Goal: Task Accomplishment & Management: Use online tool/utility

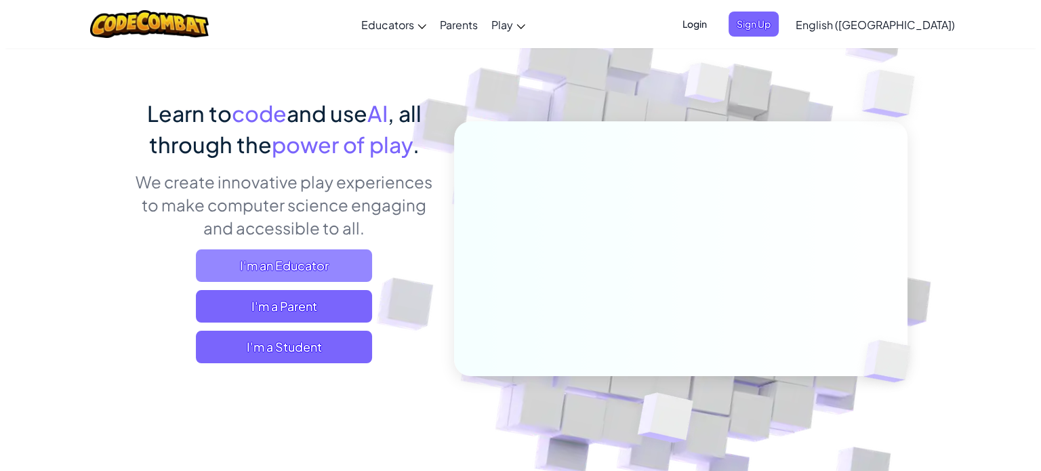
scroll to position [68, 0]
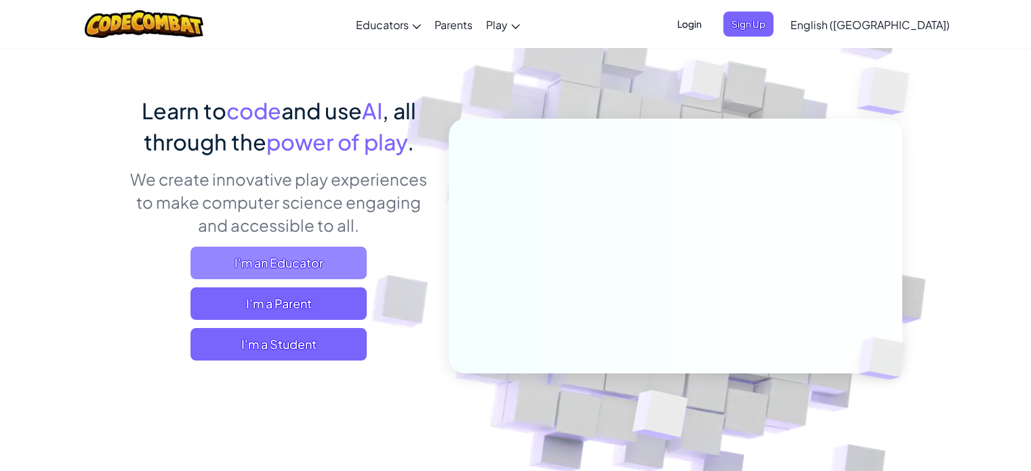
click at [282, 251] on span "I'm an Educator" at bounding box center [278, 263] width 176 height 33
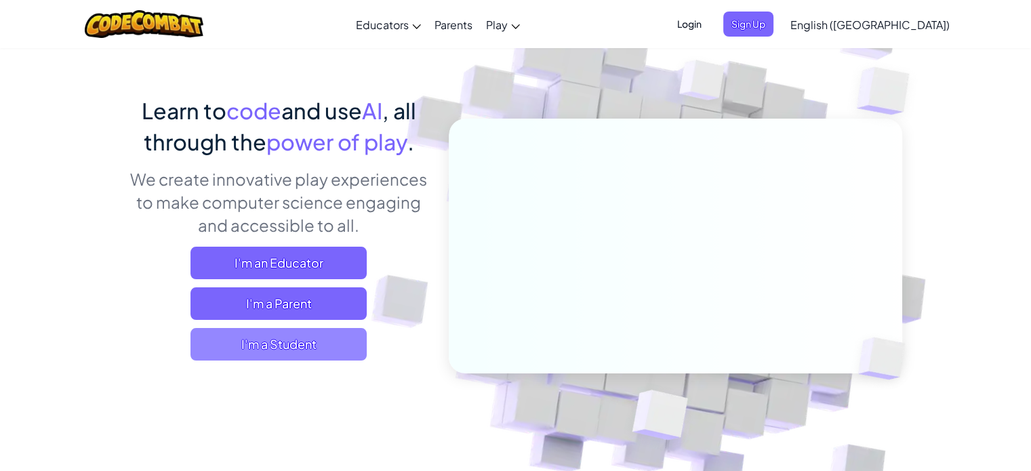
click at [311, 335] on span "I'm a Student" at bounding box center [278, 344] width 176 height 33
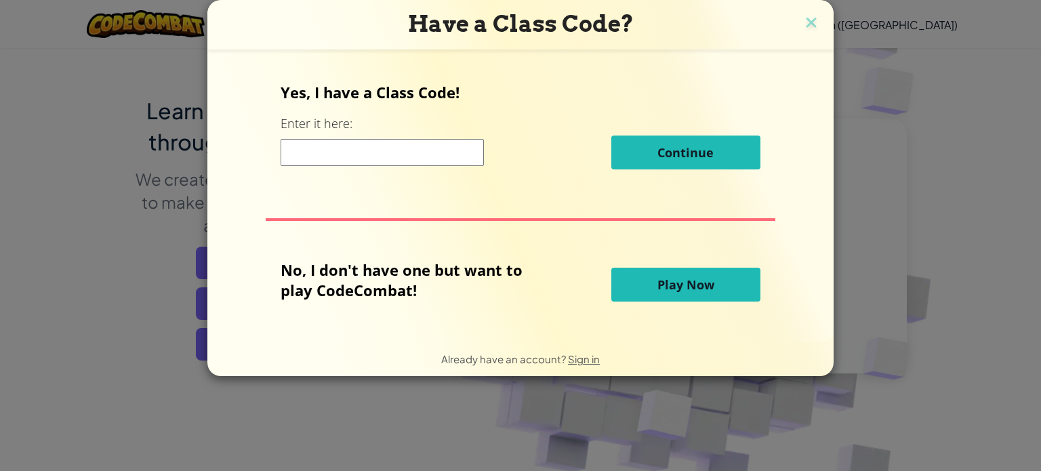
click at [412, 148] on input at bounding box center [382, 152] width 203 height 27
click at [621, 281] on button "Play Now" at bounding box center [685, 285] width 149 height 34
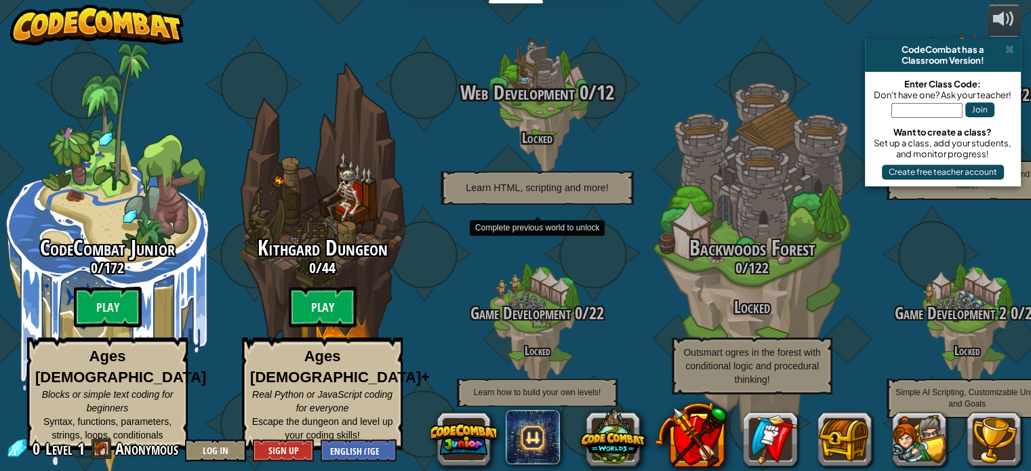
click at [567, 67] on div at bounding box center [536, 107] width 129 height 258
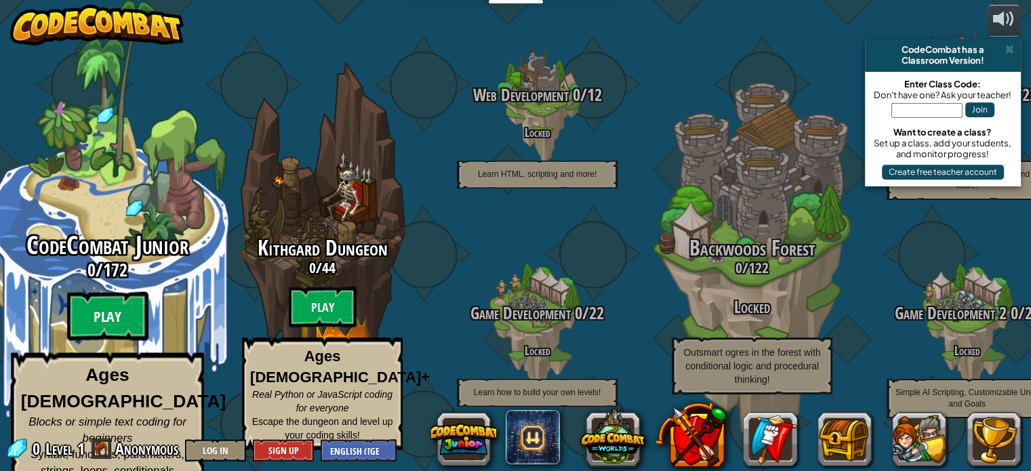
click at [115, 302] on btn "Play" at bounding box center [107, 316] width 81 height 49
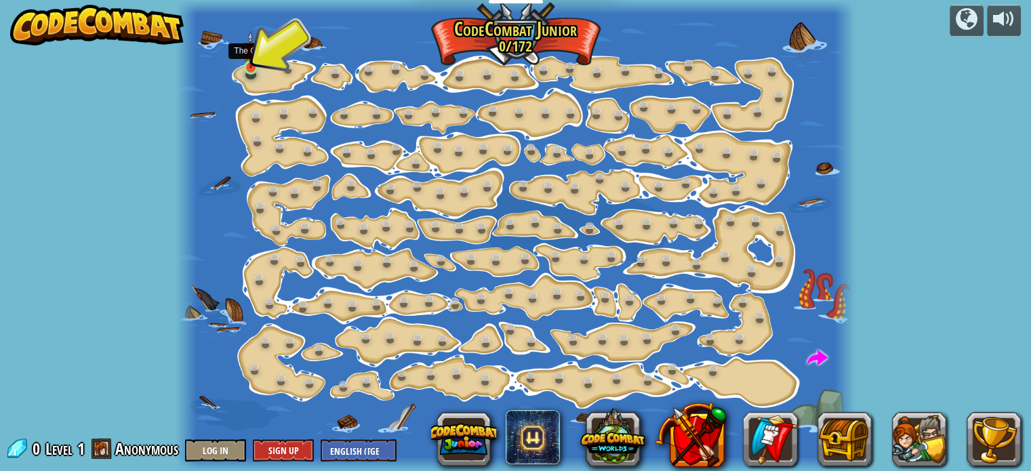
click at [247, 64] on img at bounding box center [251, 49] width 16 height 37
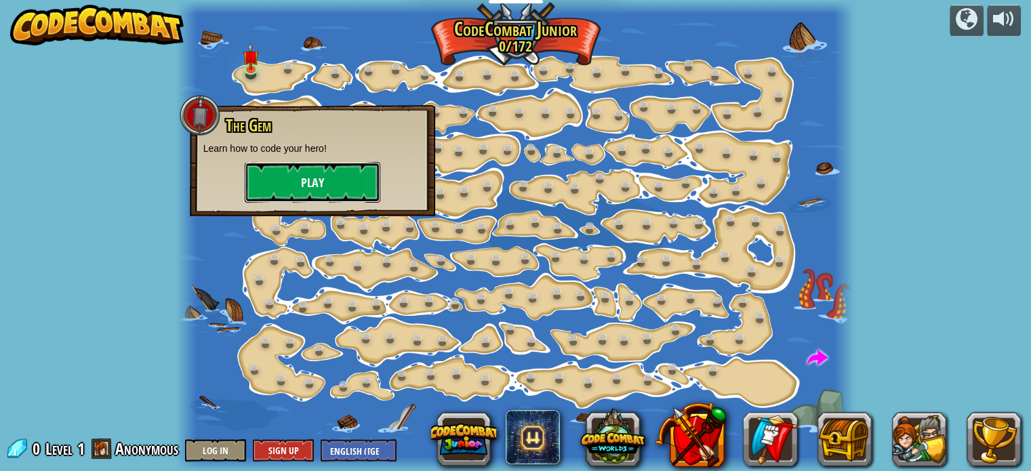
click at [284, 163] on button "Play" at bounding box center [313, 182] width 136 height 41
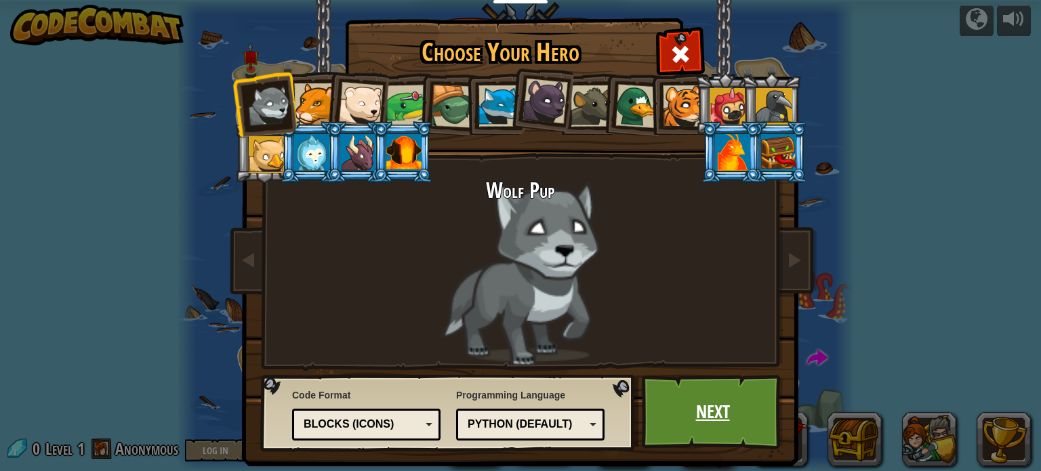
click at [682, 411] on link "Next" at bounding box center [713, 412] width 142 height 75
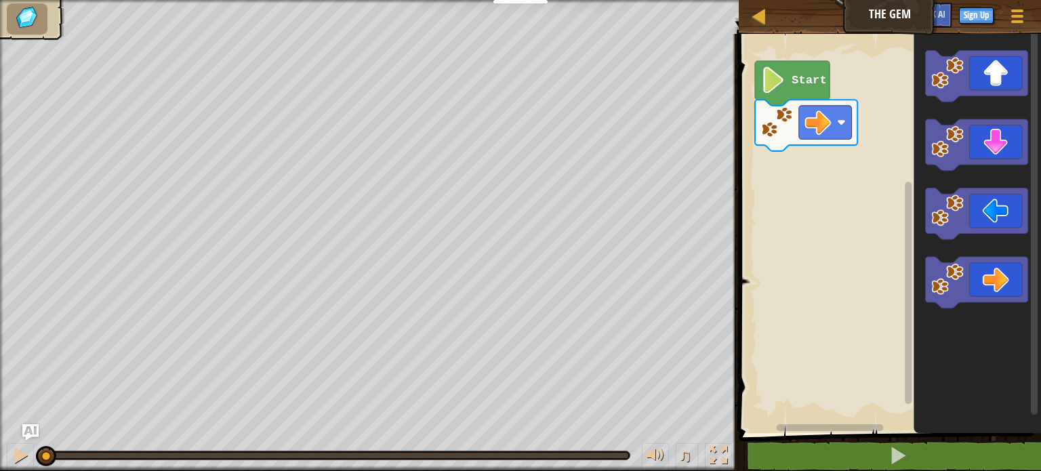
click at [806, 91] on icon "Blockly Workspace" at bounding box center [792, 83] width 75 height 45
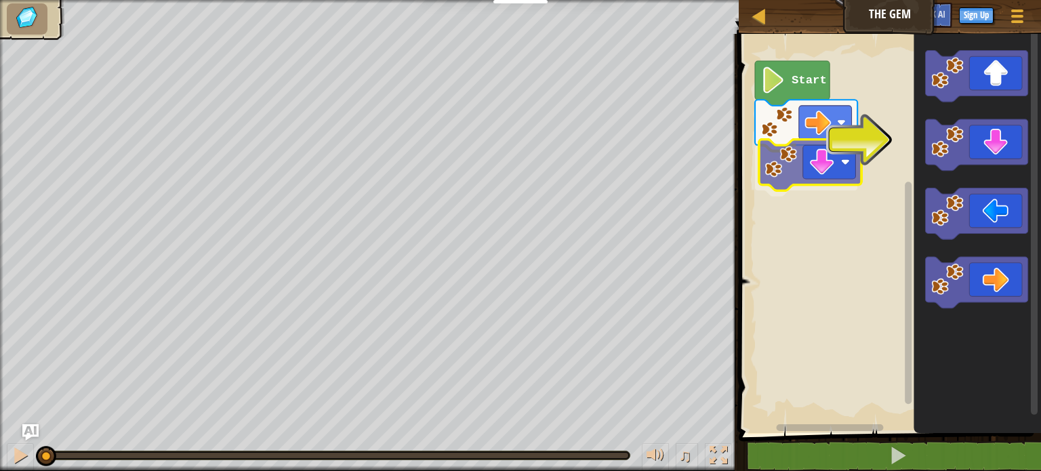
click at [807, 134] on div "Start" at bounding box center [888, 230] width 306 height 406
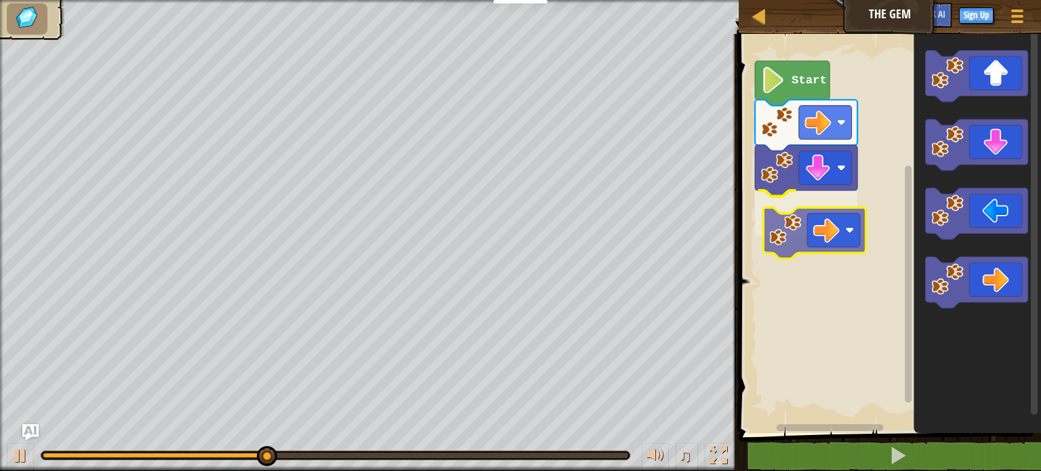
click at [840, 246] on div "Start" at bounding box center [888, 230] width 306 height 406
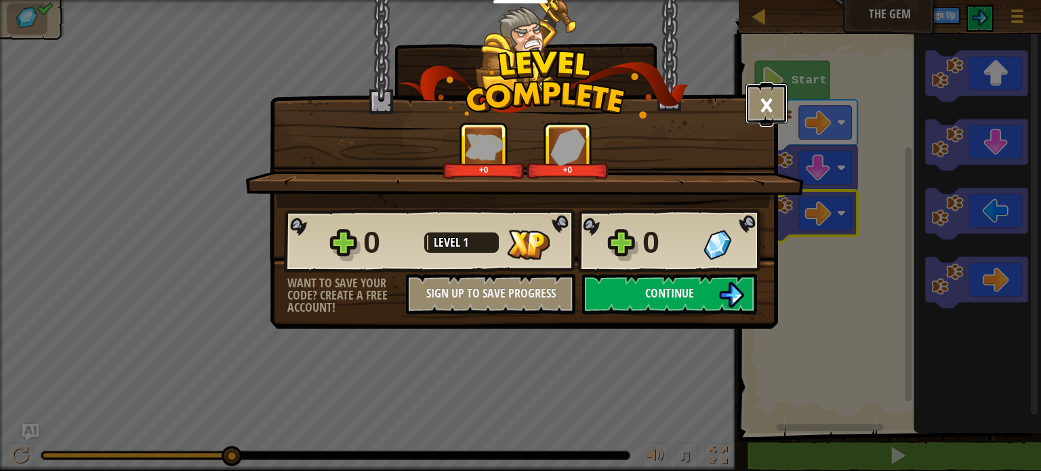
click at [771, 116] on button "×" at bounding box center [766, 103] width 42 height 41
